Goal: Transaction & Acquisition: Purchase product/service

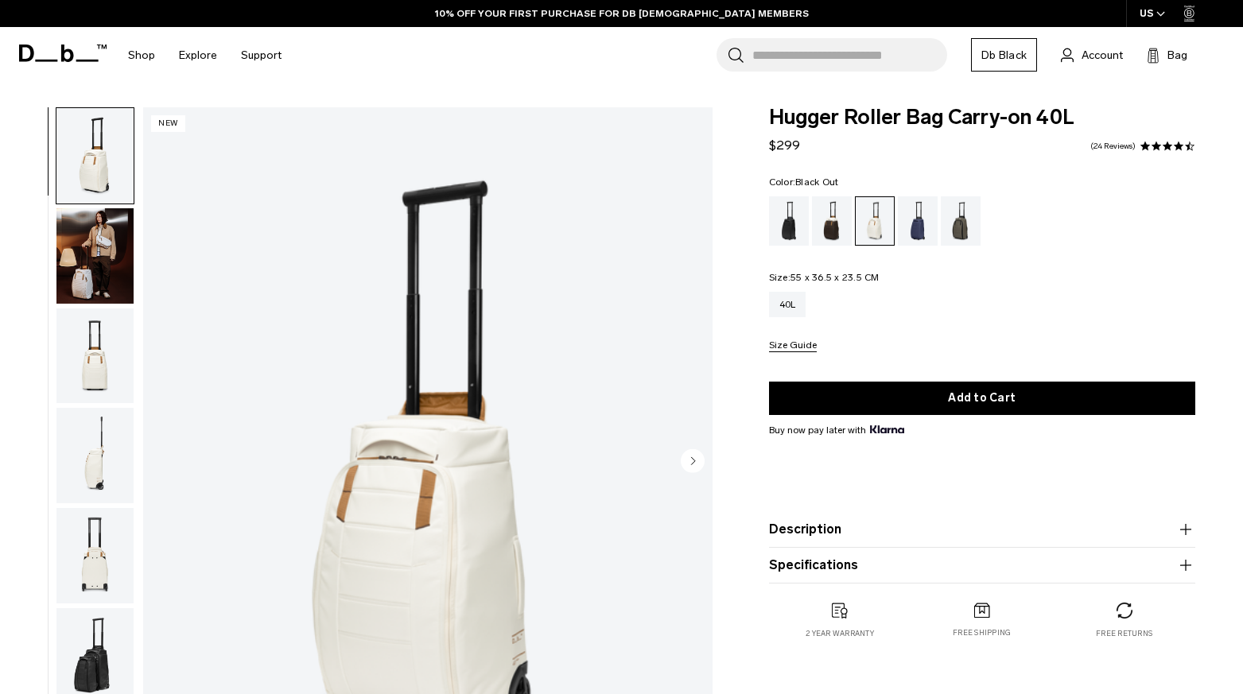
click at [782, 218] on div "Black Out" at bounding box center [789, 220] width 41 height 49
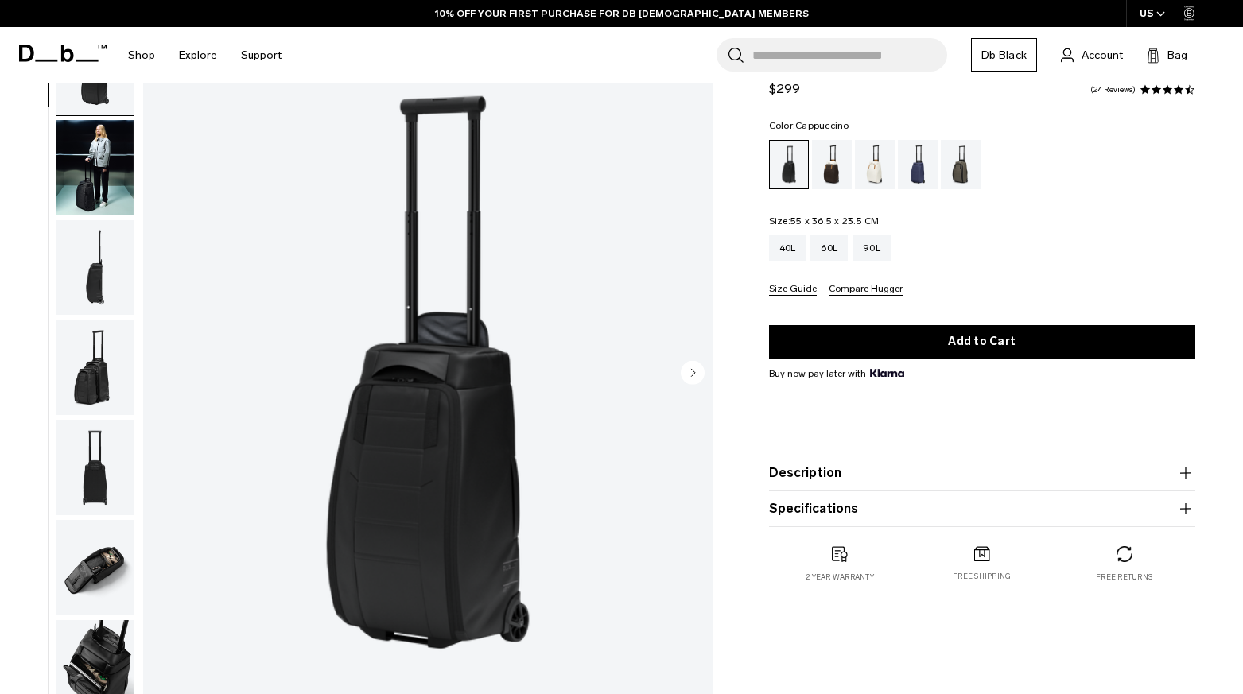
click at [834, 177] on div "Cappuccino" at bounding box center [832, 164] width 41 height 49
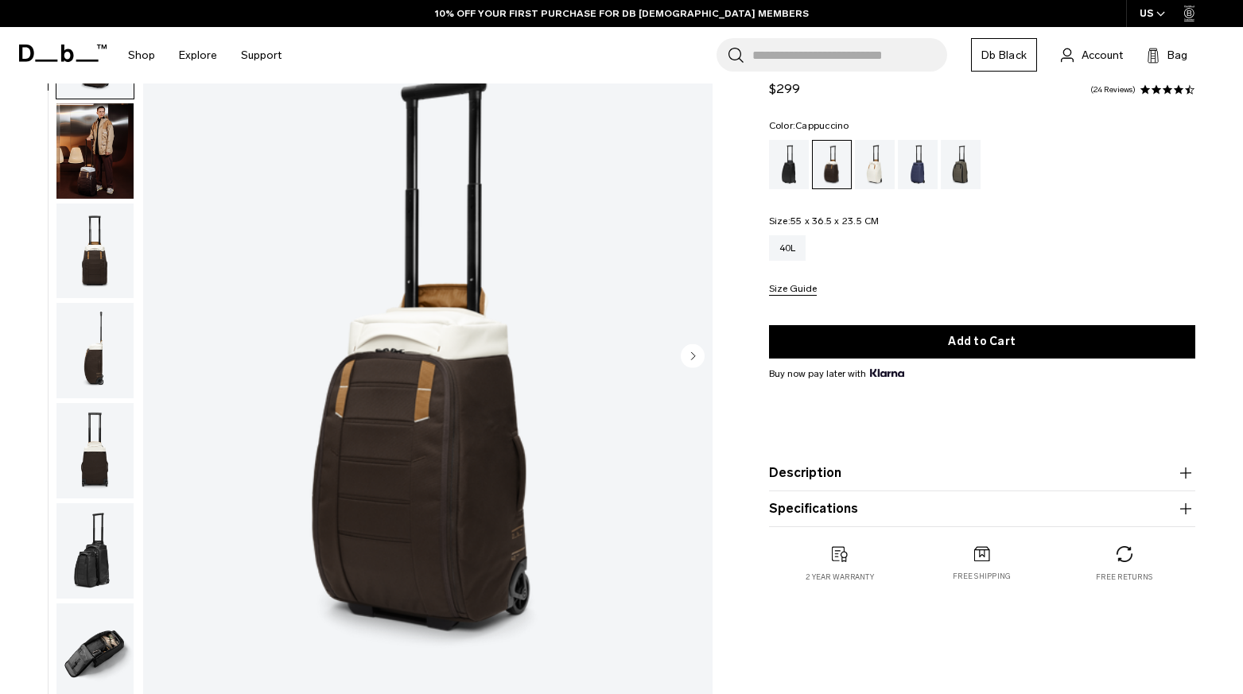
scroll to position [86, 0]
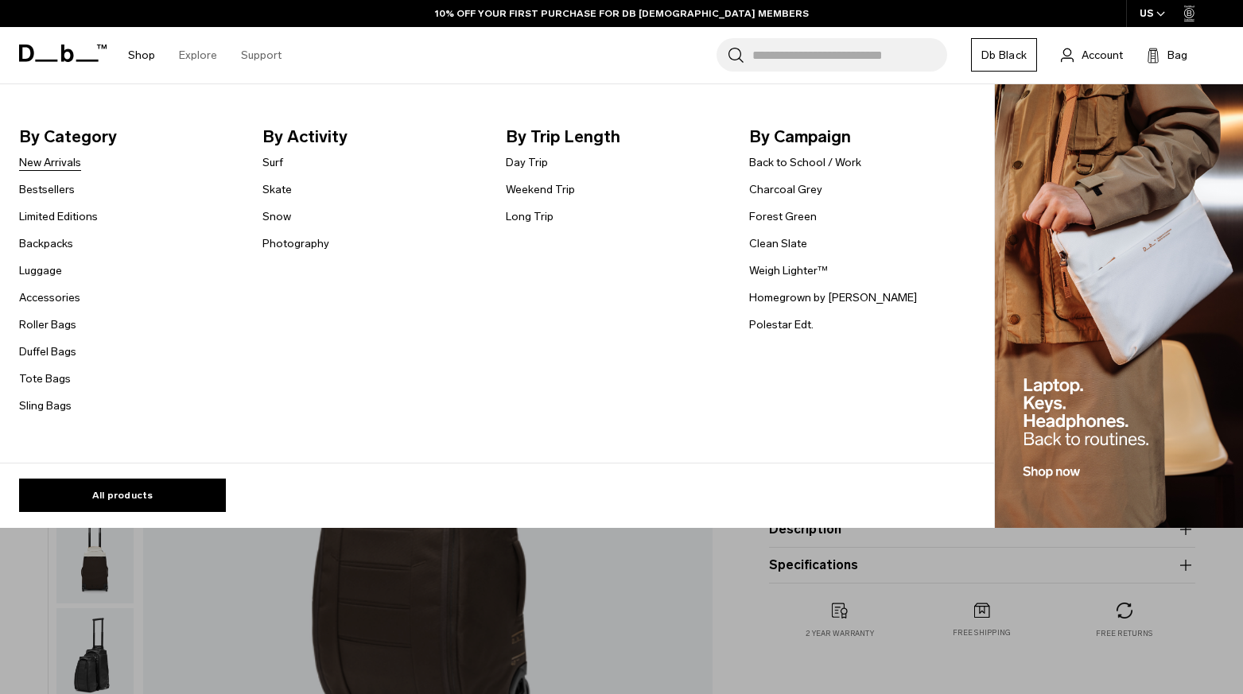
click at [51, 158] on link "New Arrivals" at bounding box center [50, 162] width 62 height 17
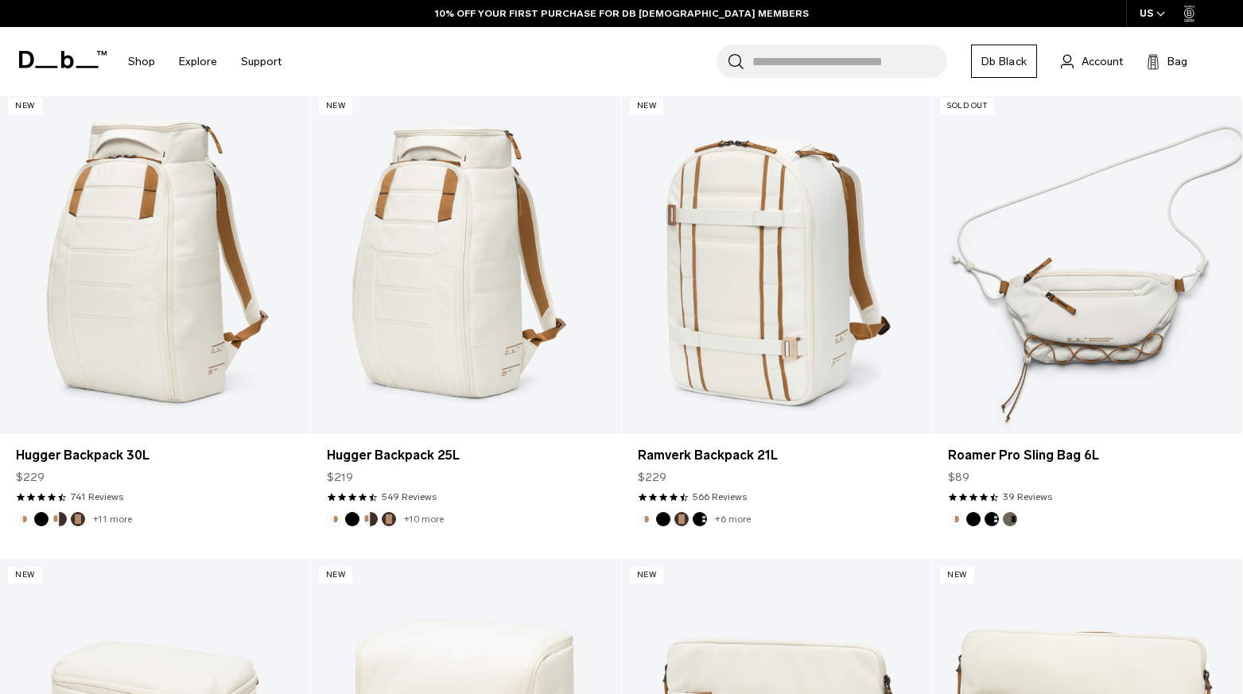
scroll to position [495, 0]
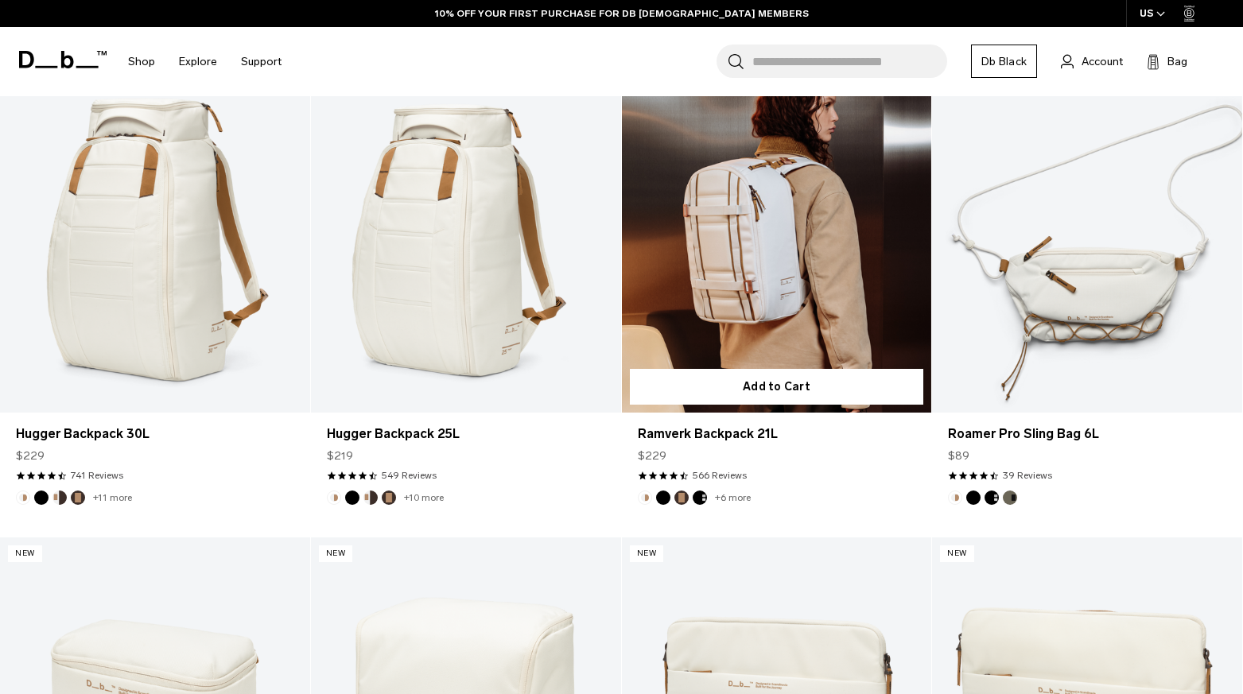
click at [676, 499] on button "Espresso" at bounding box center [681, 498] width 14 height 14
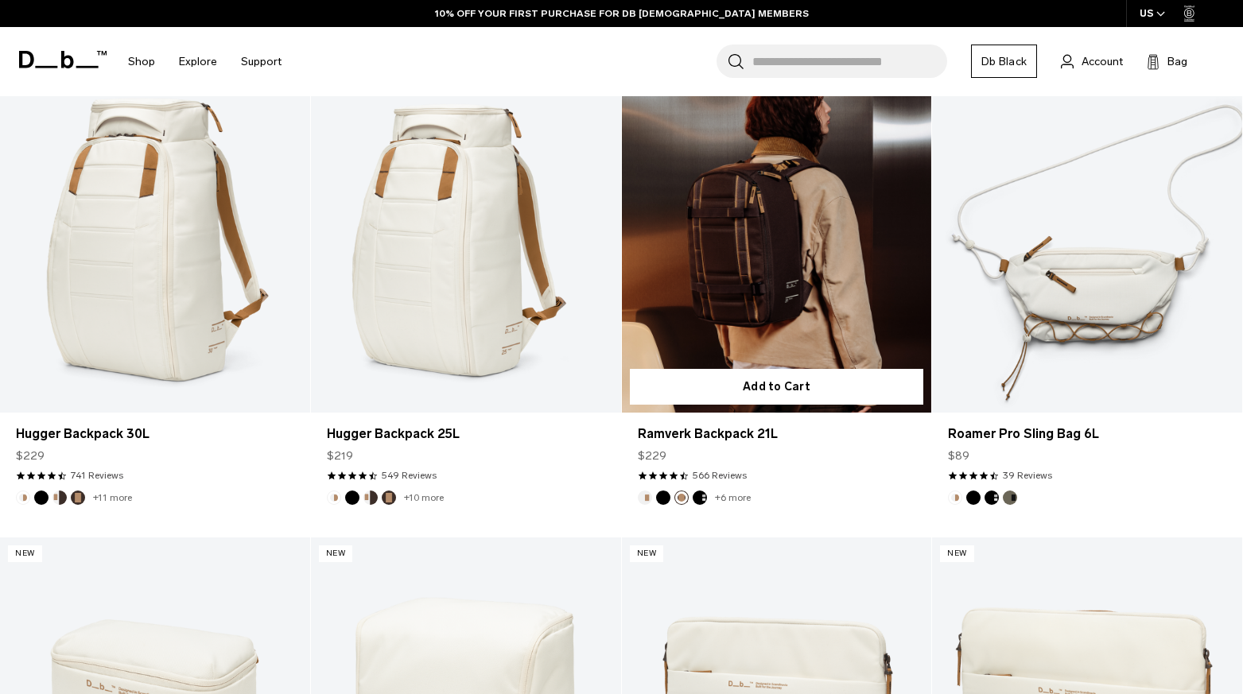
click at [663, 499] on button "Black Out" at bounding box center [663, 498] width 14 height 14
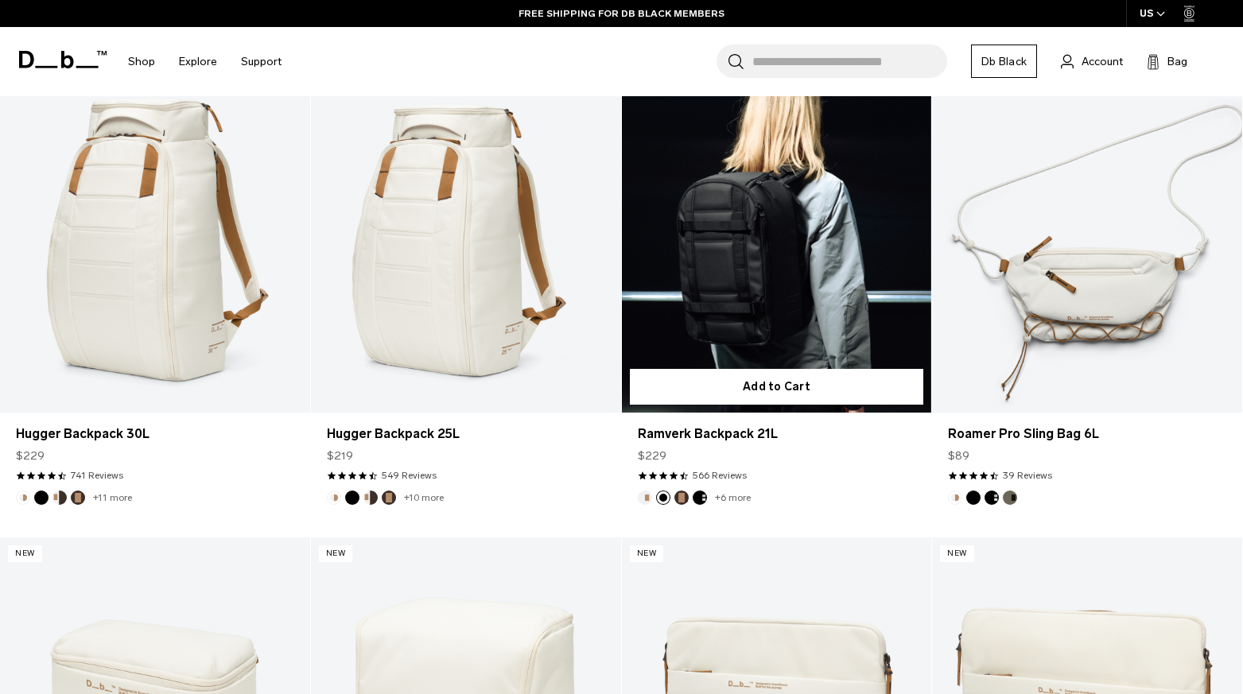
click at [648, 501] on button "Oatmilk" at bounding box center [645, 498] width 14 height 14
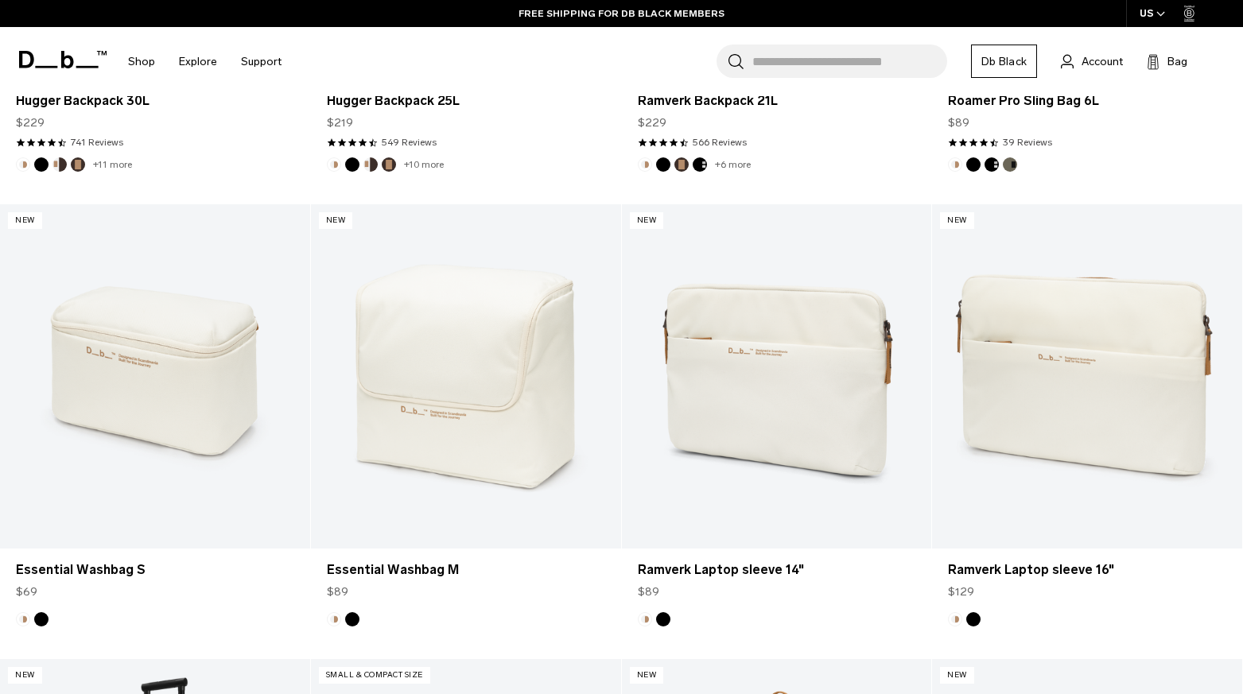
scroll to position [830, 0]
